Goal: Book appointment/travel/reservation

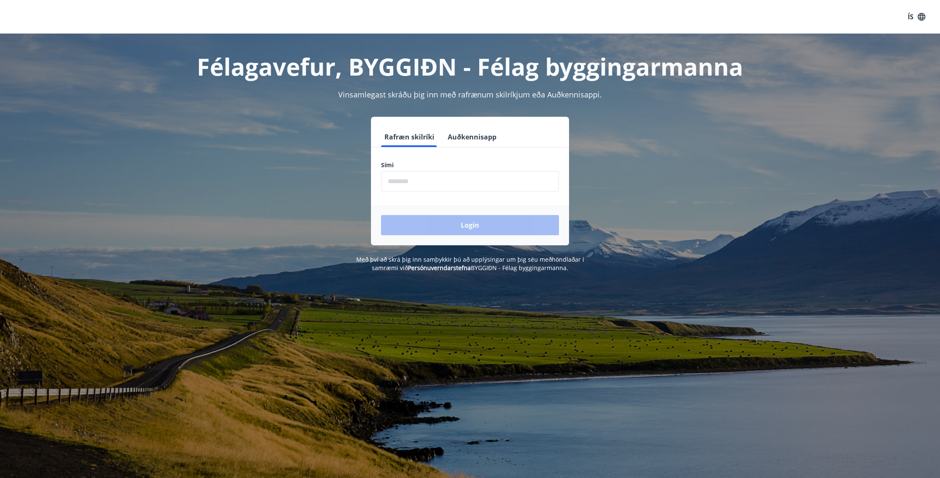
click at [407, 181] on input "phone" at bounding box center [470, 181] width 178 height 21
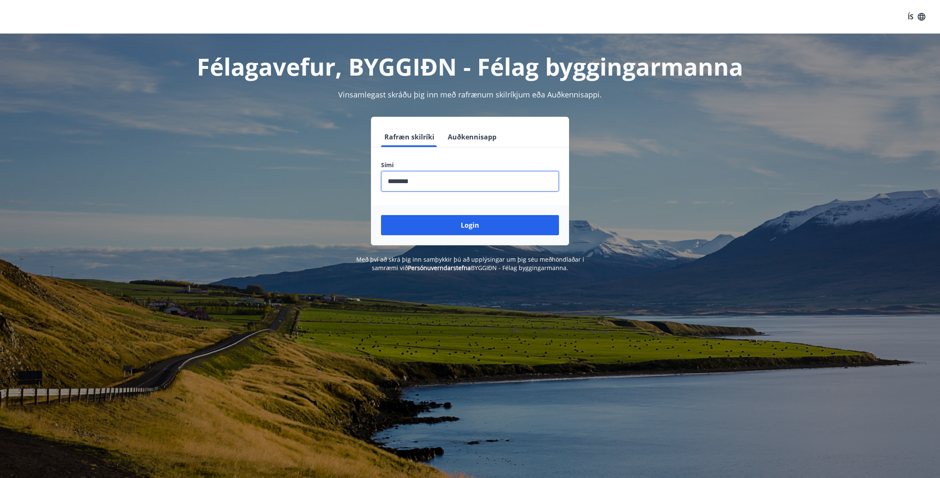
type input "********"
click at [381, 215] on button "Login" at bounding box center [470, 225] width 178 height 20
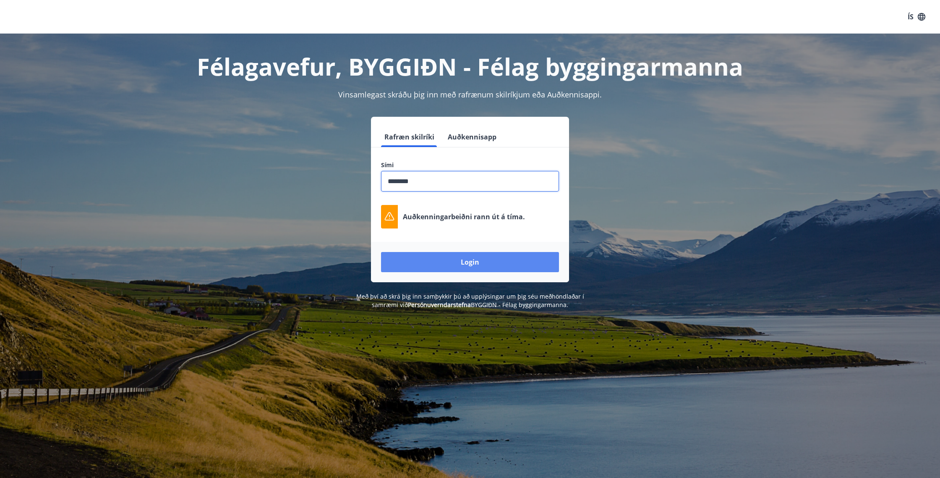
click at [468, 266] on button "Login" at bounding box center [470, 262] width 178 height 20
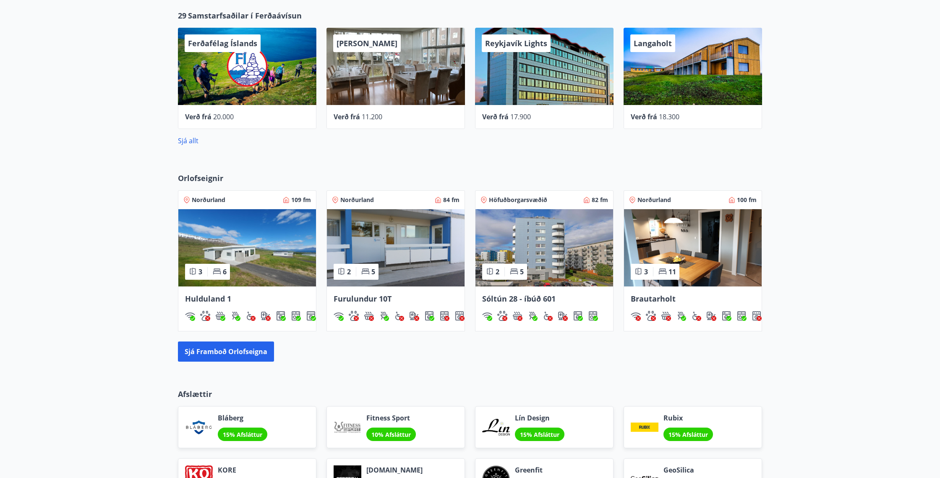
scroll to position [395, 0]
click at [511, 199] on span "Höfuðborgarsvæðið" at bounding box center [518, 199] width 58 height 8
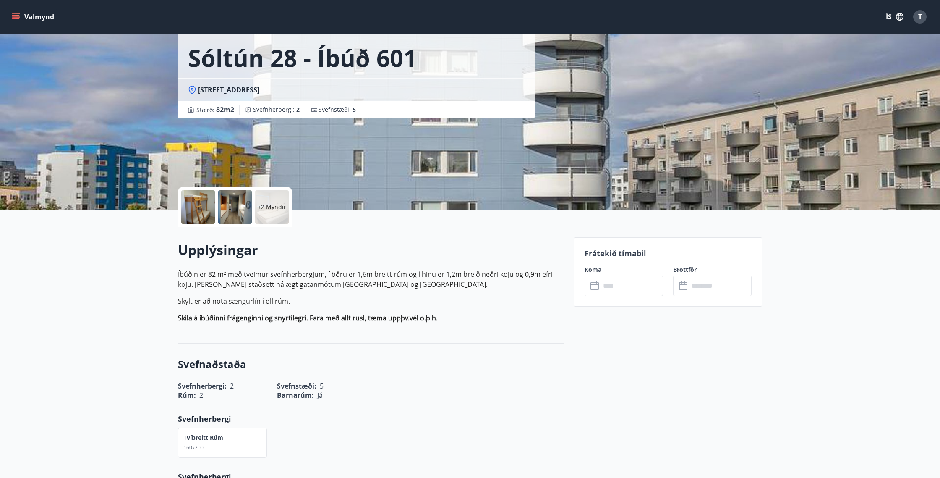
scroll to position [40, 0]
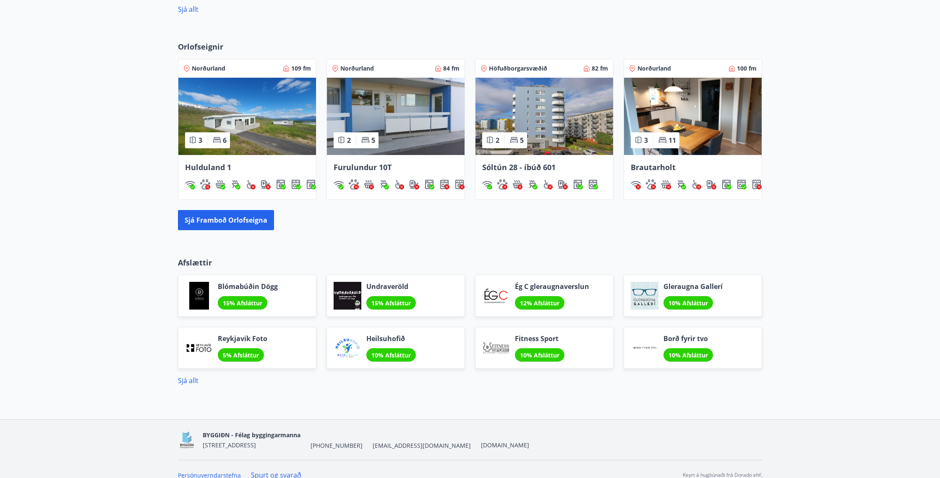
scroll to position [524, 0]
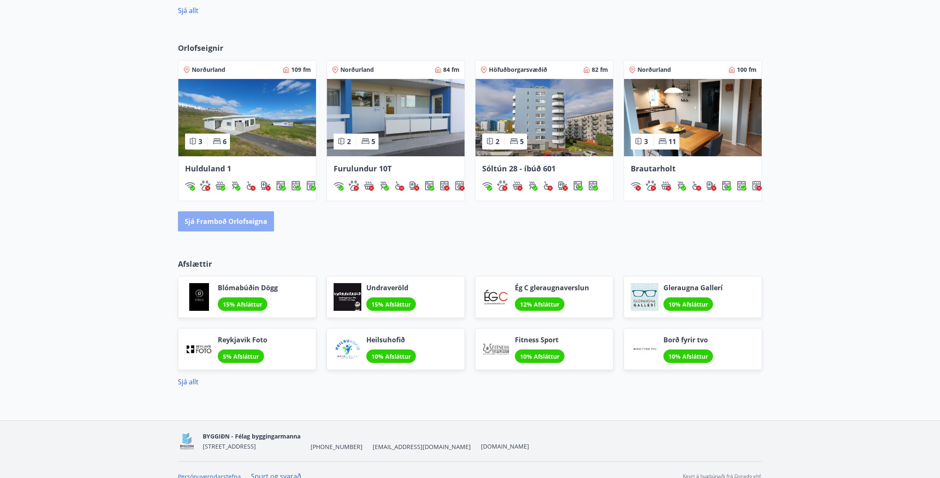
click at [226, 222] on button "Sjá framboð orlofseigna" at bounding box center [226, 221] width 96 height 20
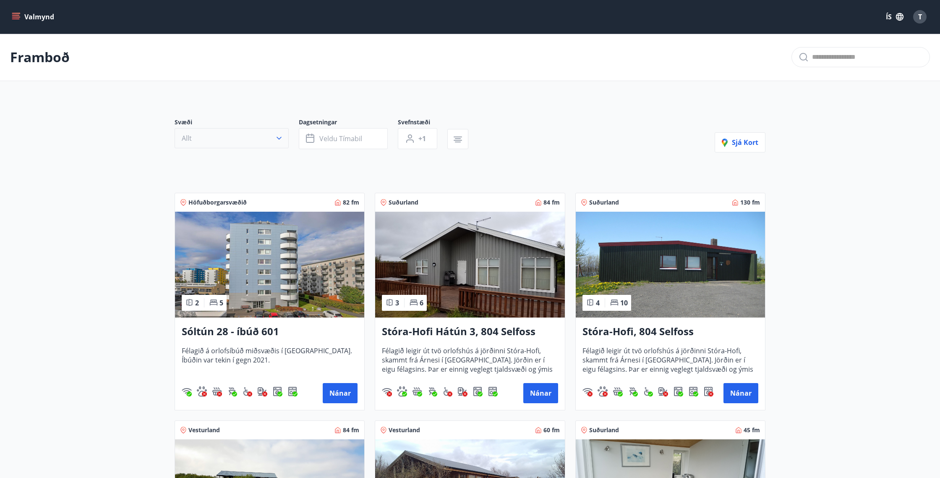
click at [267, 134] on button "Allt" at bounding box center [232, 138] width 114 height 20
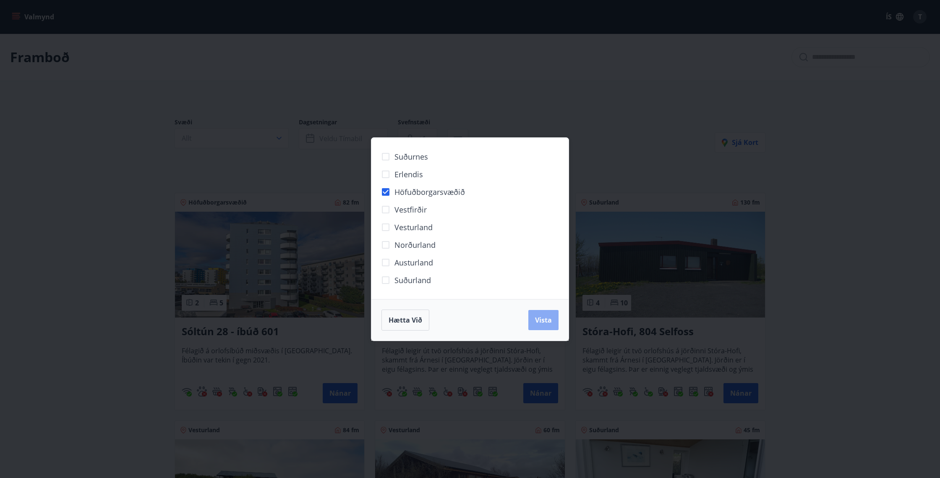
click at [543, 327] on button "Vista" at bounding box center [544, 320] width 30 height 20
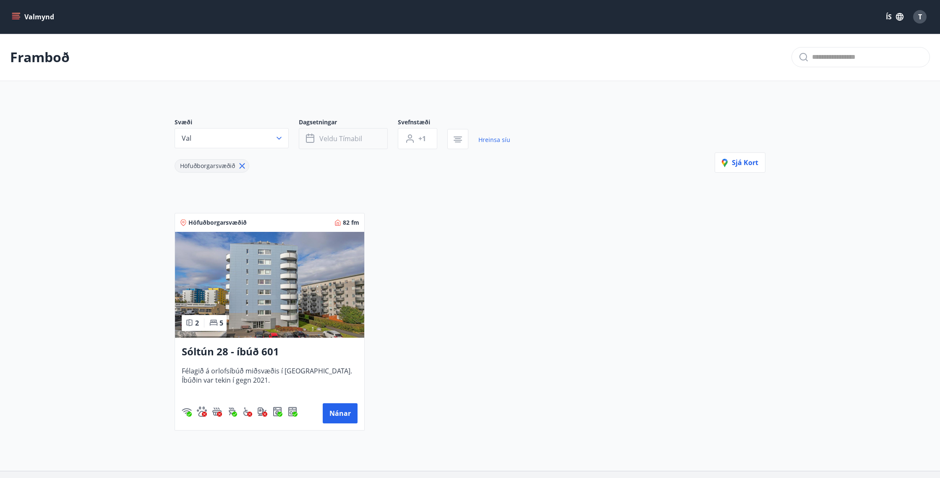
click at [333, 139] on span "Veldu tímabil" at bounding box center [340, 138] width 43 height 9
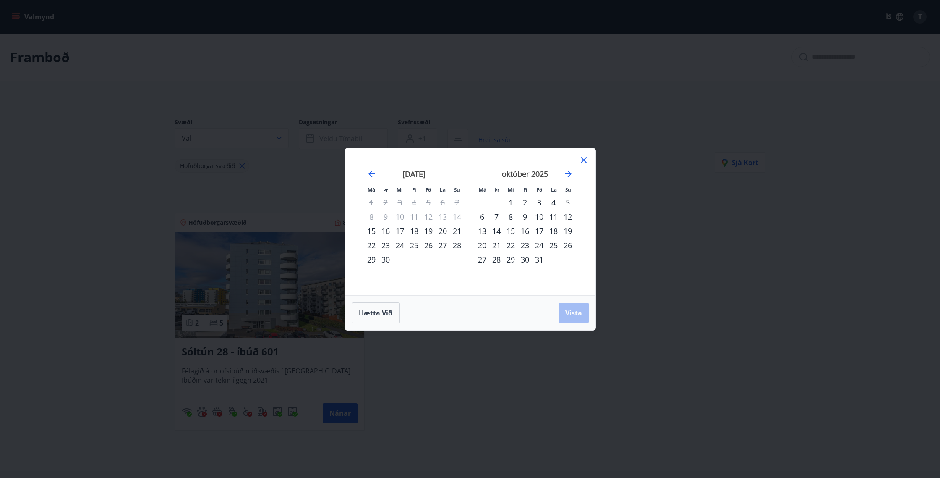
click at [540, 231] on div "17" at bounding box center [539, 231] width 14 height 14
click at [573, 311] on span "Vista" at bounding box center [574, 312] width 17 height 9
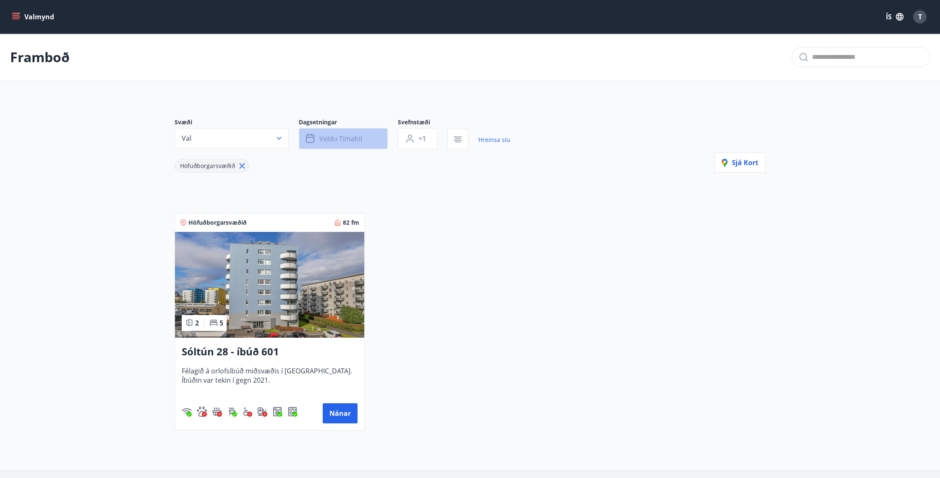
click at [347, 136] on span "Veldu tímabil" at bounding box center [340, 138] width 43 height 9
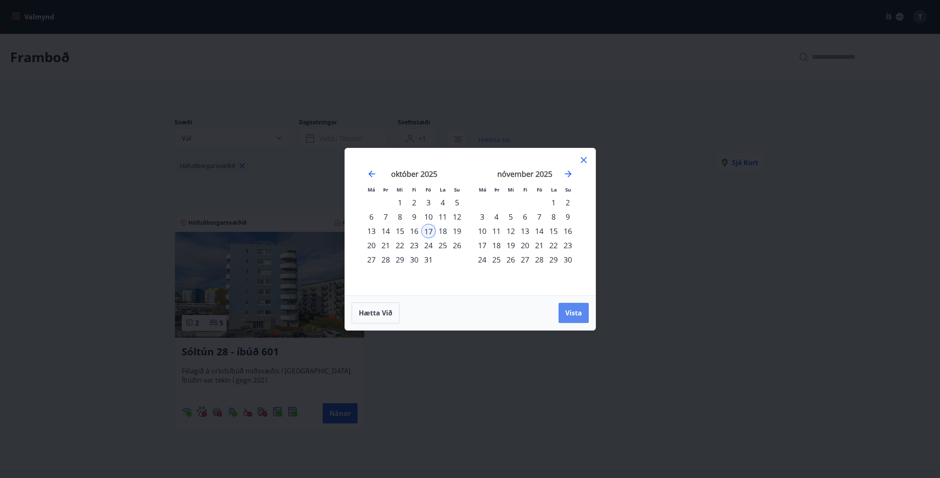
click at [574, 317] on button "Vista" at bounding box center [574, 313] width 30 height 20
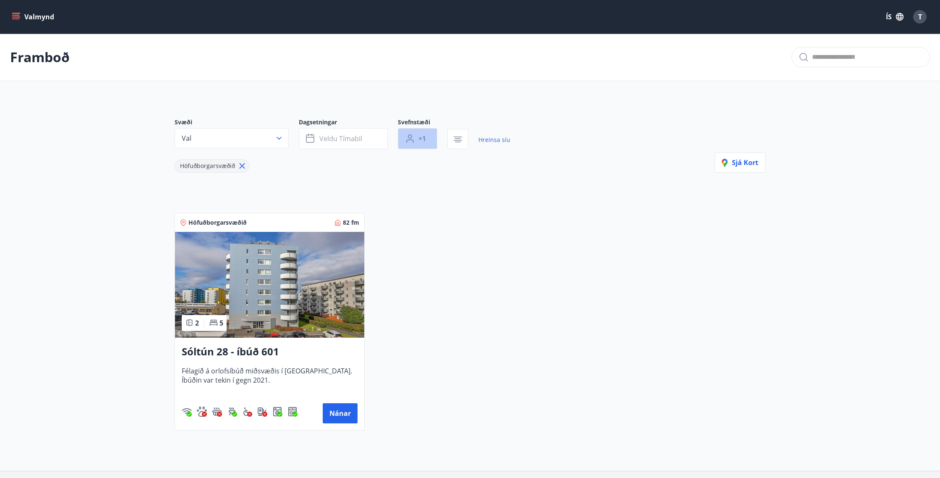
click at [424, 139] on span "+1" at bounding box center [423, 138] width 8 height 9
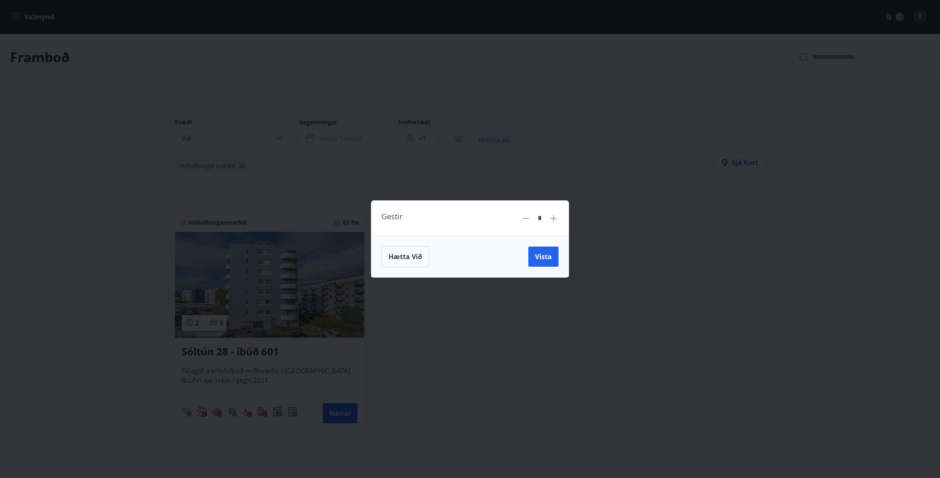
click at [547, 225] on div "*" at bounding box center [540, 218] width 18 height 15
click at [551, 222] on icon at bounding box center [554, 218] width 10 height 10
click at [553, 220] on icon at bounding box center [554, 218] width 10 height 10
click at [553, 219] on icon at bounding box center [554, 218] width 10 height 10
type input "*"
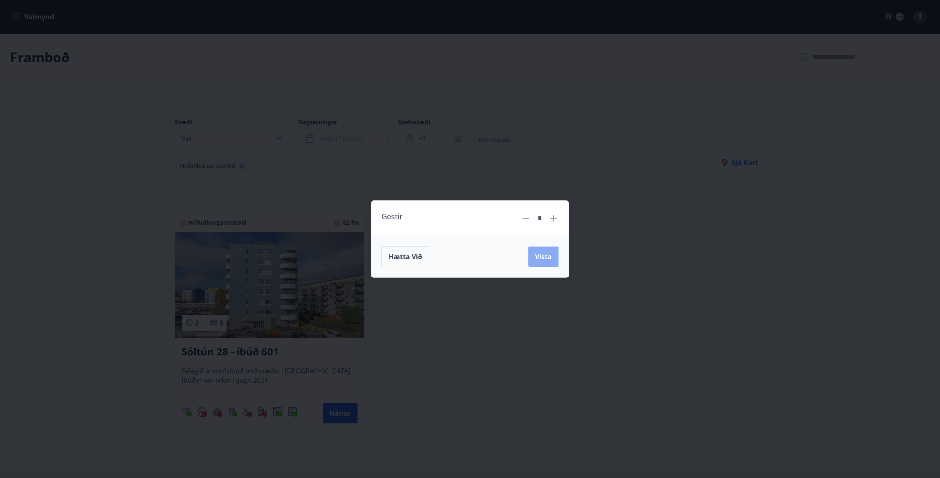
click at [541, 257] on span "Vista" at bounding box center [543, 256] width 17 height 9
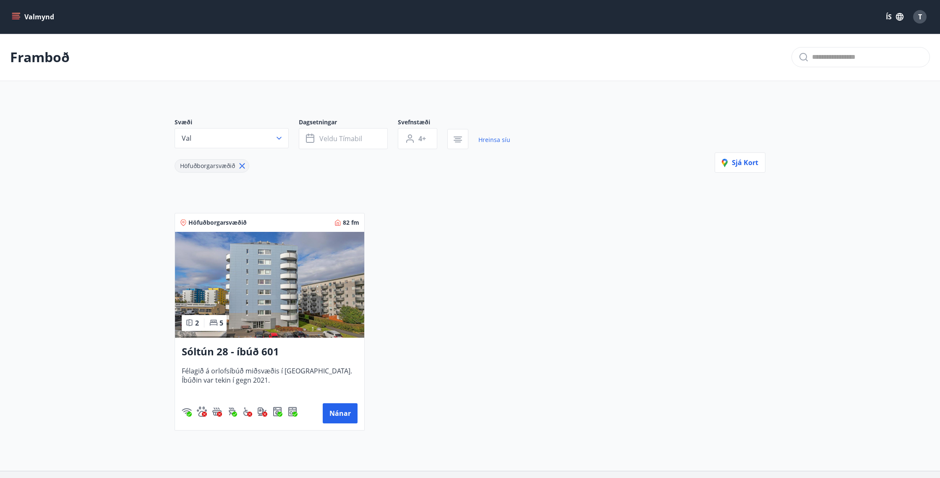
click at [462, 143] on icon "button" at bounding box center [458, 139] width 10 height 10
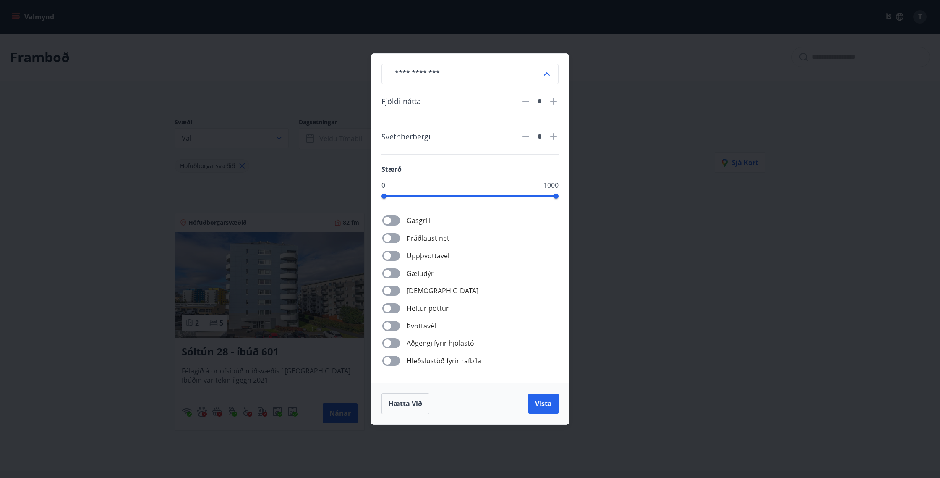
click at [551, 102] on icon at bounding box center [554, 101] width 10 height 10
click at [552, 103] on icon at bounding box center [554, 101] width 10 height 10
type input "*"
click at [553, 135] on icon at bounding box center [553, 136] width 7 height 7
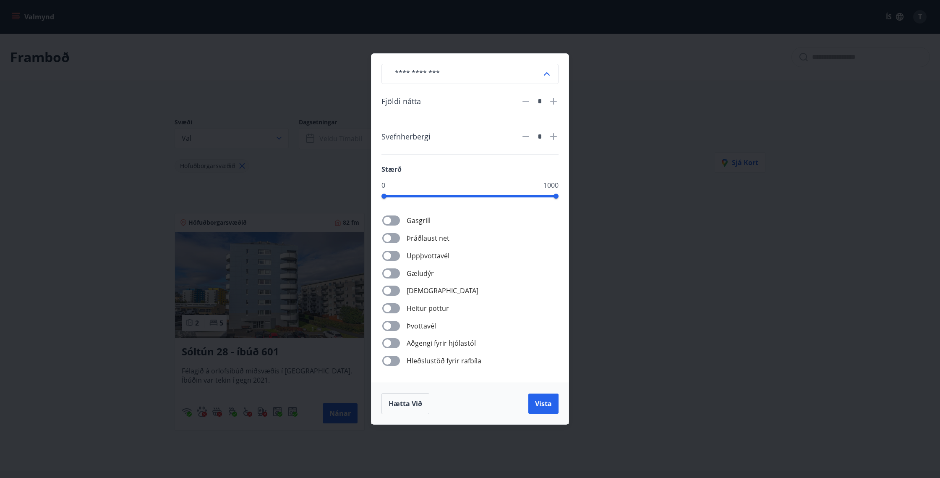
click at [553, 135] on icon at bounding box center [553, 136] width 7 height 7
type input "*"
click at [541, 405] on span "Vista" at bounding box center [543, 403] width 17 height 9
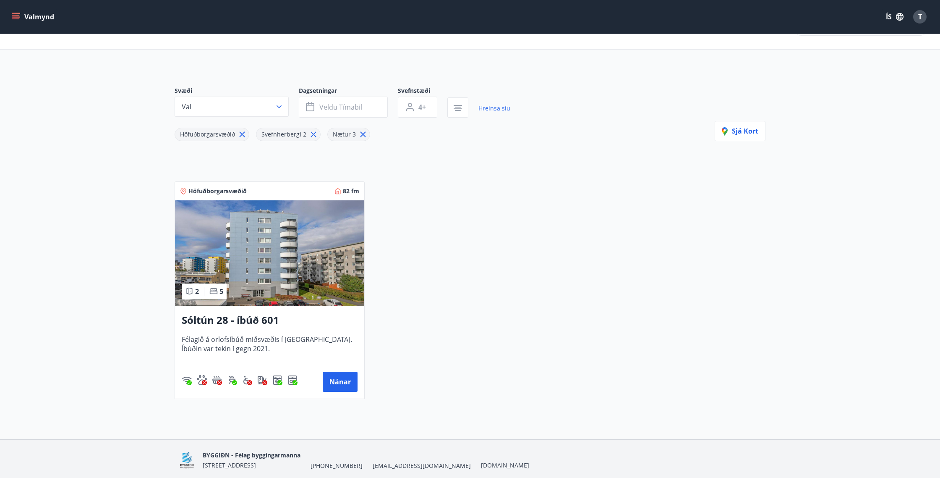
scroll to position [40, 0]
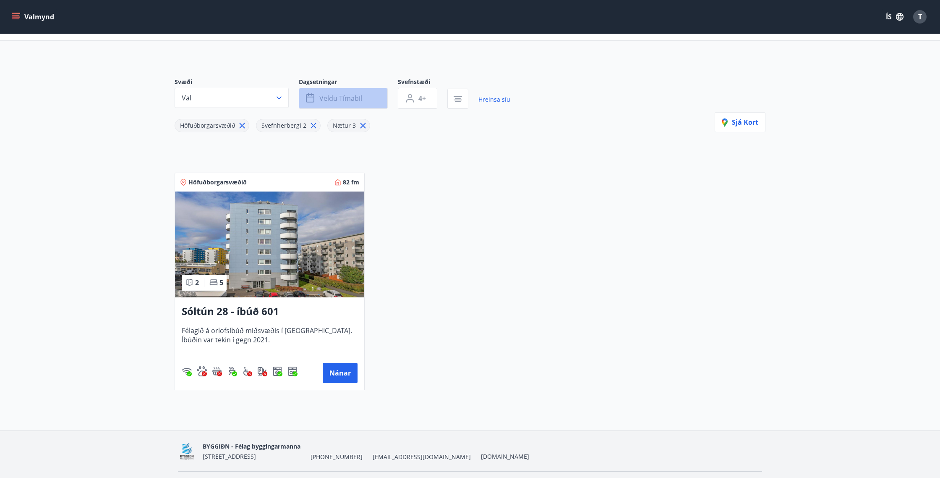
click at [323, 103] on button "Veldu tímabil" at bounding box center [343, 98] width 89 height 21
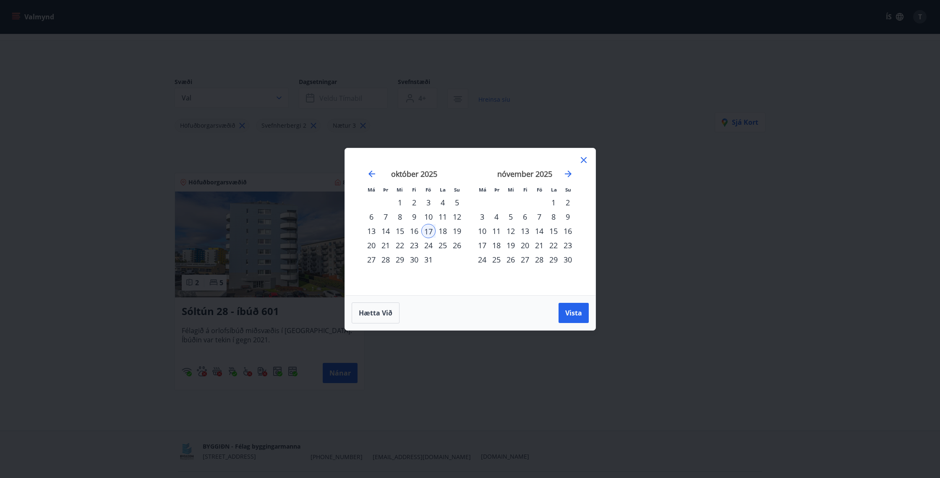
click at [431, 230] on div "17" at bounding box center [429, 231] width 14 height 14
click at [435, 232] on div "17" at bounding box center [429, 231] width 14 height 14
click at [441, 230] on div "18" at bounding box center [443, 231] width 14 height 14
click at [434, 230] on div "17" at bounding box center [429, 231] width 14 height 14
click at [456, 232] on div "19" at bounding box center [457, 231] width 14 height 14
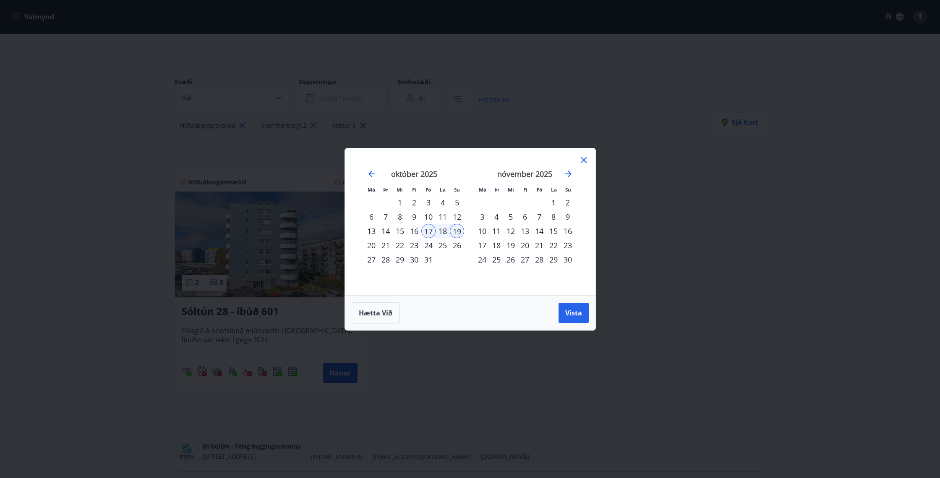
click at [370, 246] on div "20" at bounding box center [371, 245] width 14 height 14
click at [428, 230] on div "17" at bounding box center [429, 231] width 14 height 14
click at [450, 230] on div "19" at bounding box center [457, 231] width 14 height 14
click at [461, 230] on div "19" at bounding box center [457, 231] width 14 height 14
click at [433, 232] on div "17" at bounding box center [429, 231] width 14 height 14
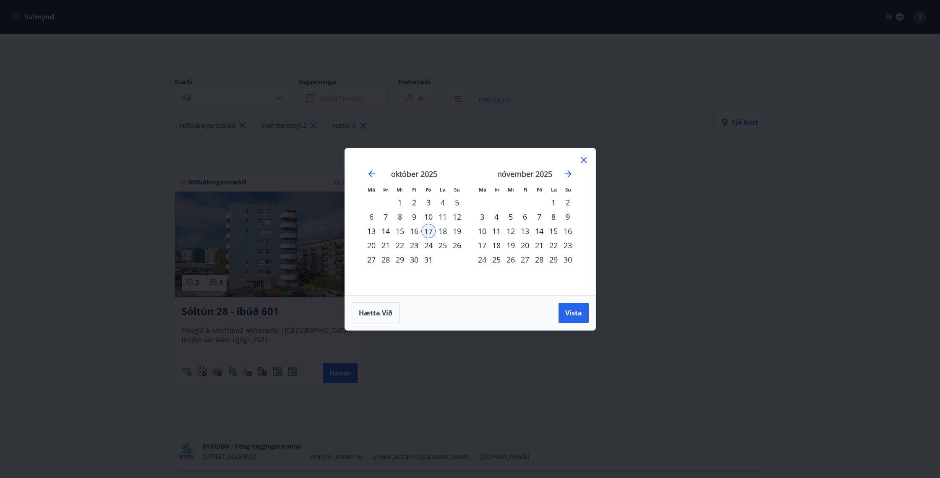
click at [372, 249] on div "20" at bounding box center [371, 245] width 14 height 14
click at [385, 246] on div "21" at bounding box center [386, 245] width 14 height 14
drag, startPoint x: 432, startPoint y: 230, endPoint x: 412, endPoint y: 237, distance: 20.7
click at [432, 230] on div "17" at bounding box center [429, 231] width 14 height 14
click at [385, 246] on div "21" at bounding box center [386, 245] width 14 height 14
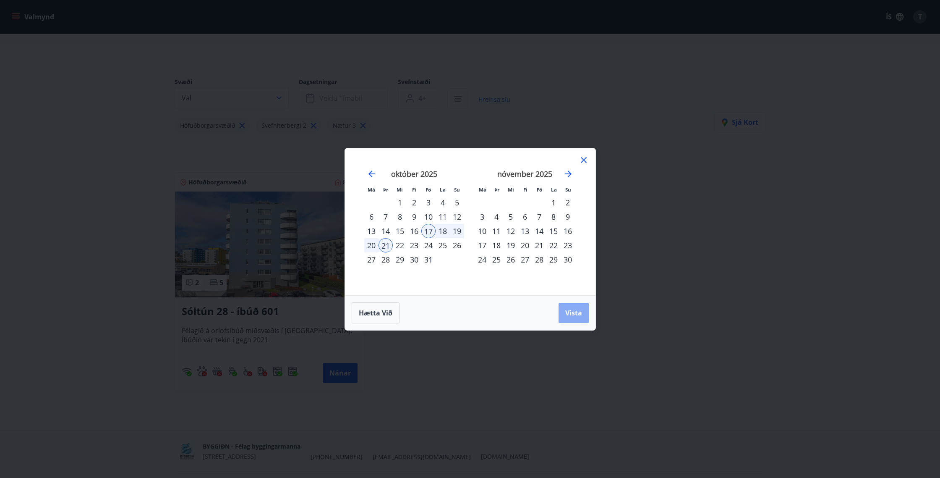
click at [576, 309] on span "Vista" at bounding box center [574, 312] width 17 height 9
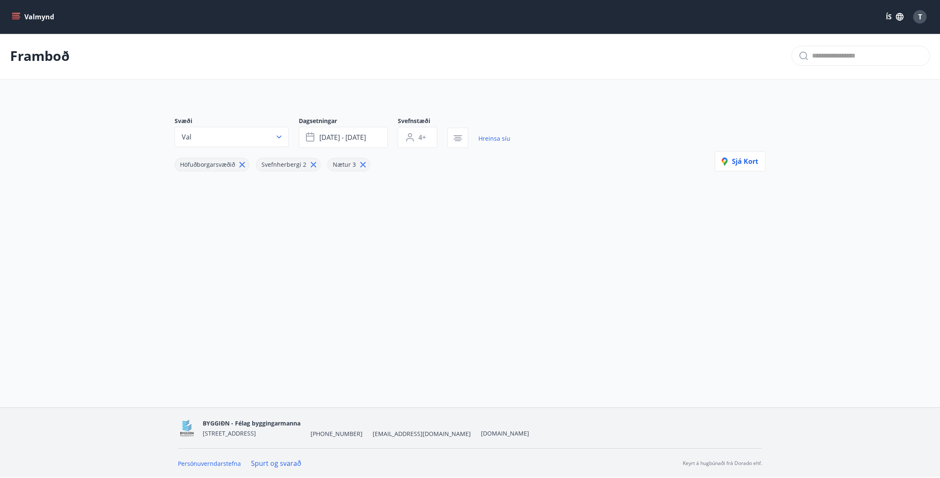
scroll to position [1, 0]
click at [358, 139] on span "okt 17 - okt 21" at bounding box center [342, 137] width 47 height 9
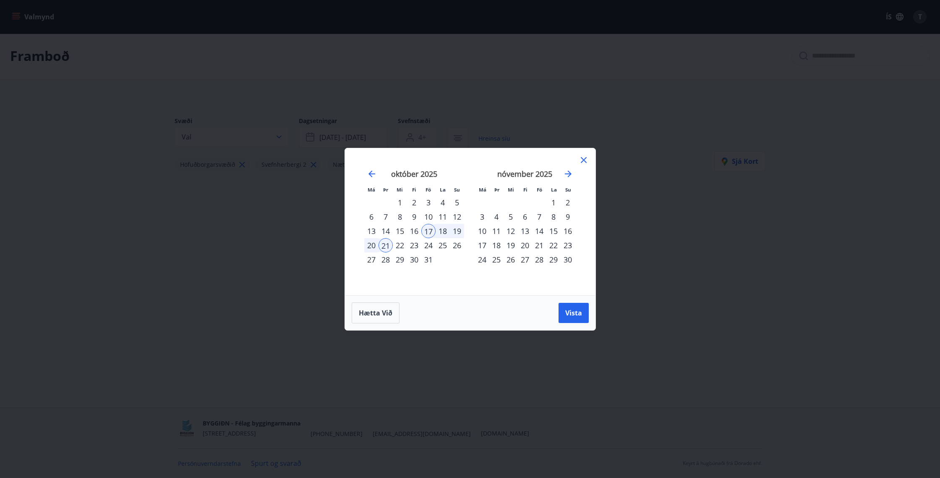
click at [374, 245] on div "20" at bounding box center [371, 245] width 14 height 14
click at [587, 319] on button "Vista" at bounding box center [574, 313] width 30 height 20
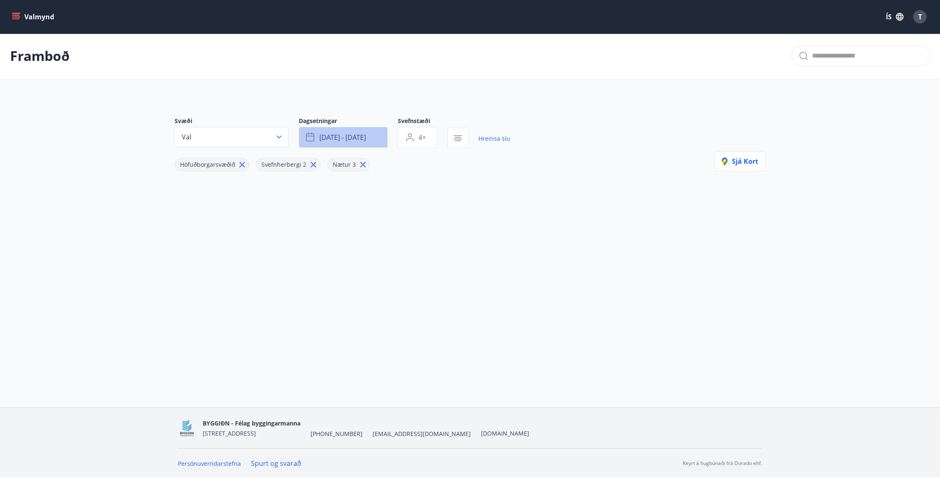
click at [334, 134] on span "okt 20 - okt 21" at bounding box center [342, 137] width 47 height 9
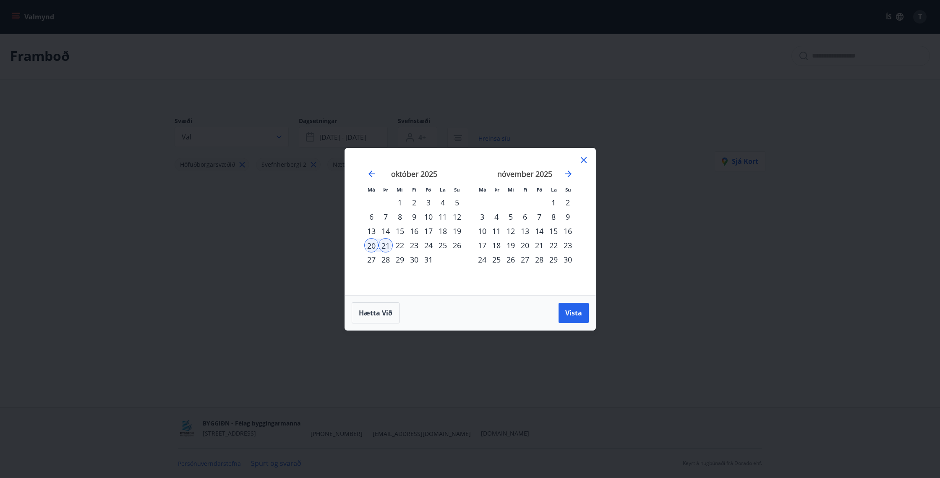
click at [429, 232] on div "17" at bounding box center [429, 231] width 14 height 14
click at [458, 230] on div "19" at bounding box center [457, 231] width 14 height 14
click at [579, 308] on span "Vista" at bounding box center [574, 312] width 17 height 9
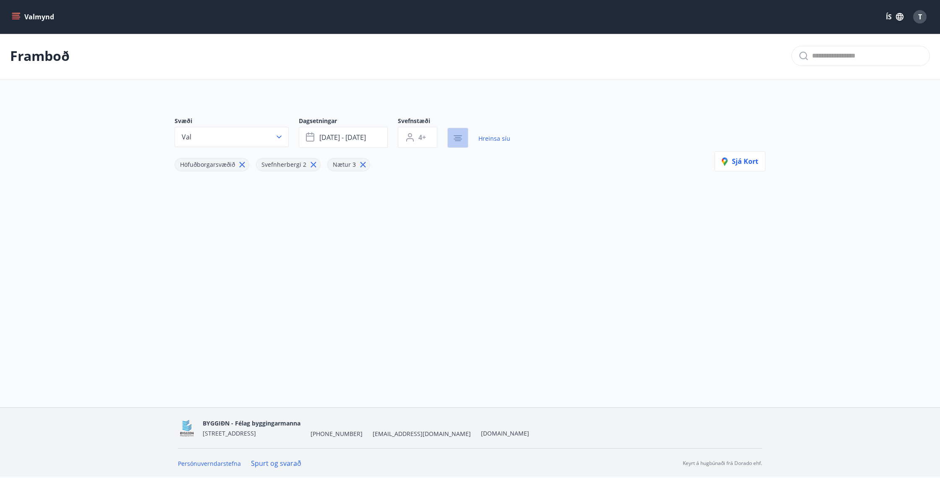
click at [467, 143] on button "button" at bounding box center [458, 138] width 21 height 20
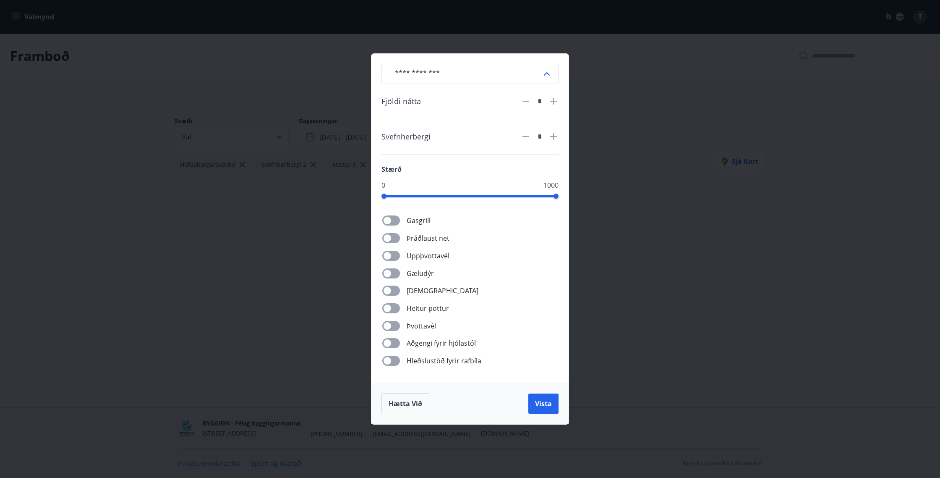
click at [297, 354] on div "​ Fjöldi nátta * Svefnherbergi * Stærð 0 1000 Gasgrill Þráðlaust net Uppþvottav…" at bounding box center [470, 239] width 940 height 478
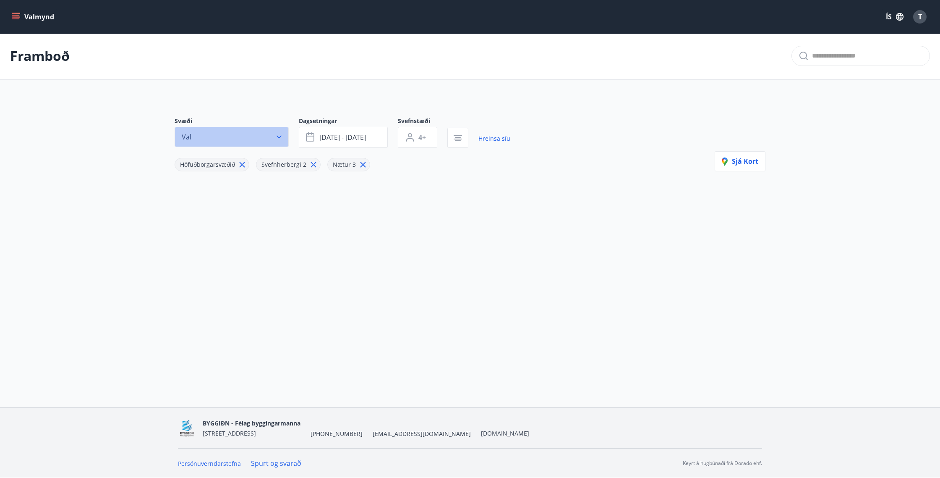
click at [273, 144] on button "Val" at bounding box center [232, 137] width 114 height 20
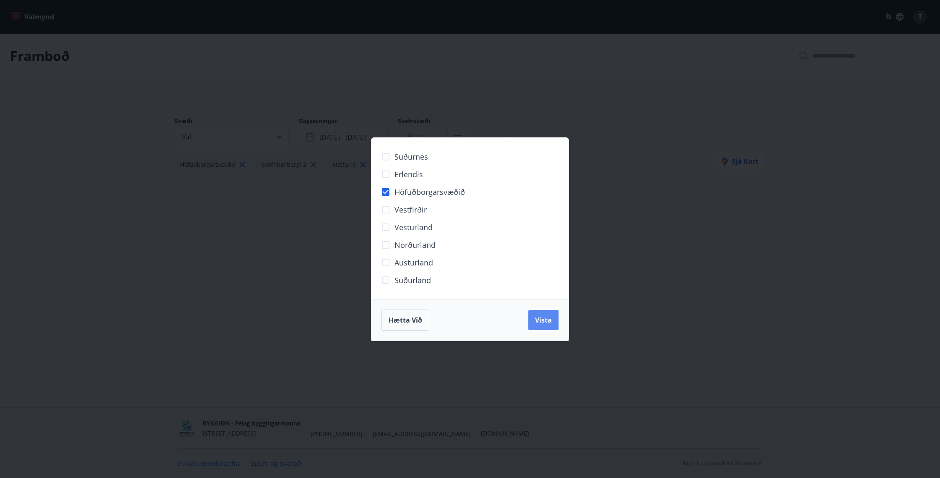
click at [540, 327] on button "Vista" at bounding box center [544, 320] width 30 height 20
